Goal: Task Accomplishment & Management: Manage account settings

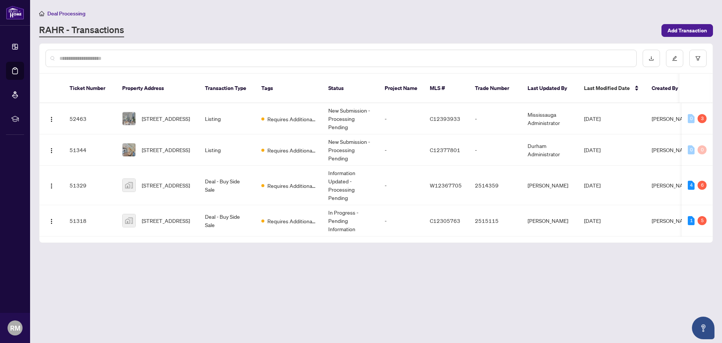
click at [612, 289] on main "Deal Processing [PERSON_NAME] - Transactions Add Transaction Ticket Number Prop…" at bounding box center [376, 171] width 692 height 343
click at [336, 259] on main "Deal Processing [PERSON_NAME] - Transactions Add Transaction Ticket Number Prop…" at bounding box center [376, 171] width 692 height 343
click at [296, 181] on span "Requires Additional Docs" at bounding box center [291, 185] width 49 height 8
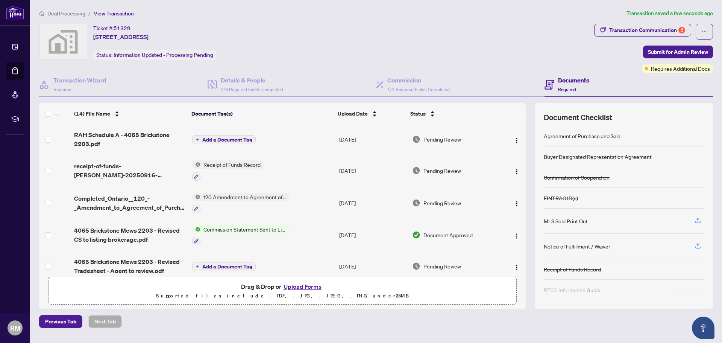
click at [223, 137] on span "Add a Document Tag" at bounding box center [227, 139] width 50 height 5
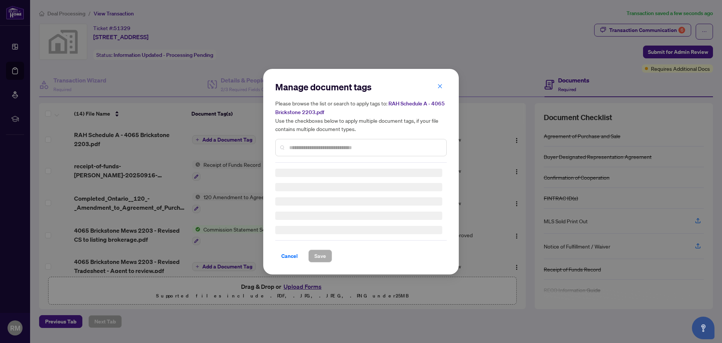
click at [340, 146] on input "text" at bounding box center [364, 147] width 151 height 8
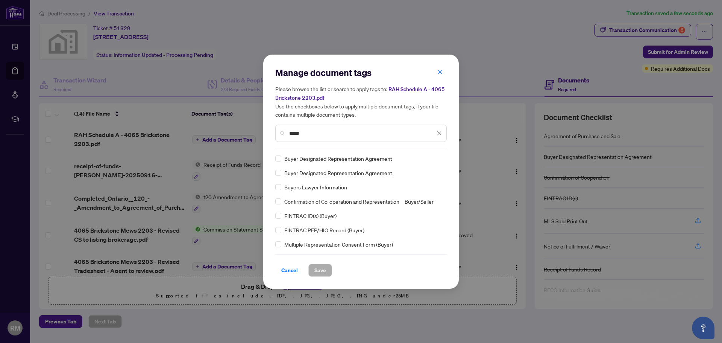
type input "*****"
click at [321, 269] on span "Save" at bounding box center [320, 270] width 12 height 12
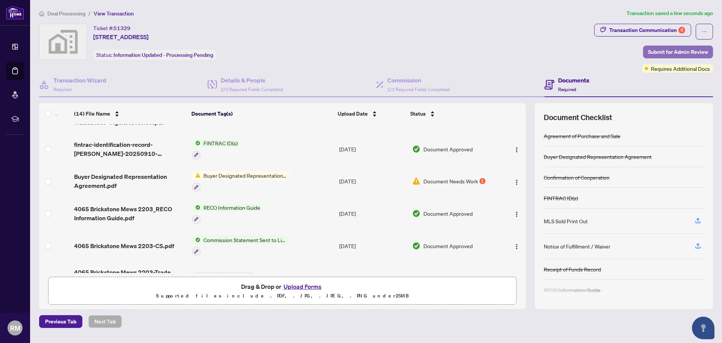
click at [677, 52] on span "Submit for Admin Review" at bounding box center [678, 52] width 60 height 12
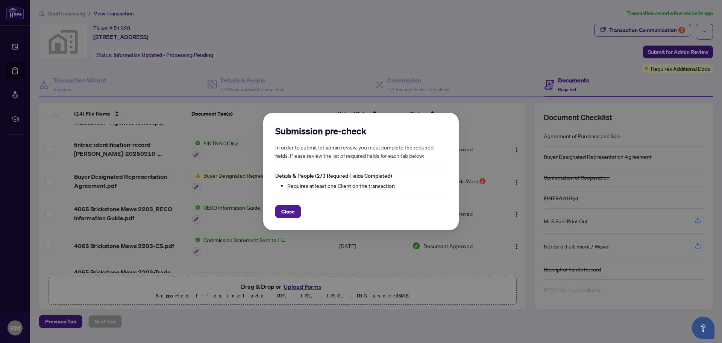
click at [293, 211] on span "Close" at bounding box center [288, 211] width 14 height 12
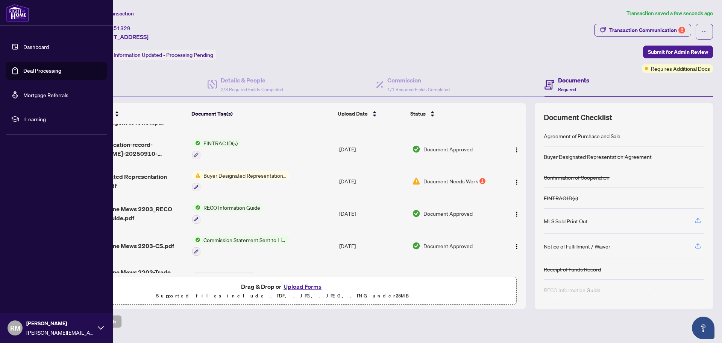
click at [61, 71] on link "Deal Processing" at bounding box center [42, 70] width 38 height 7
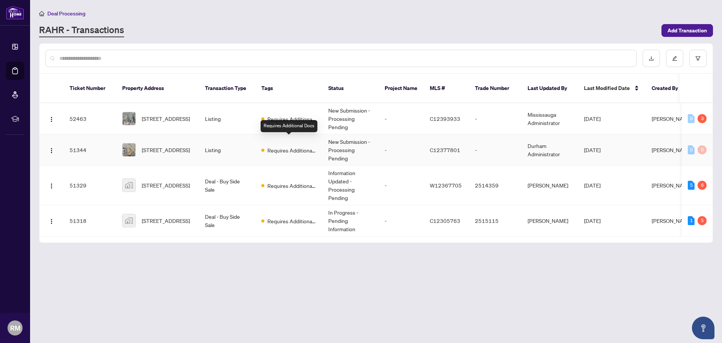
click at [273, 146] on span "Requires Additional Docs" at bounding box center [291, 150] width 49 height 8
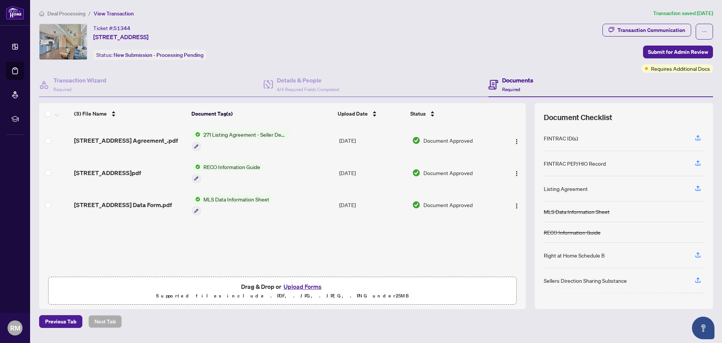
click at [675, 68] on span "Requires Additional Docs" at bounding box center [680, 68] width 59 height 8
